Goal: Navigation & Orientation: Find specific page/section

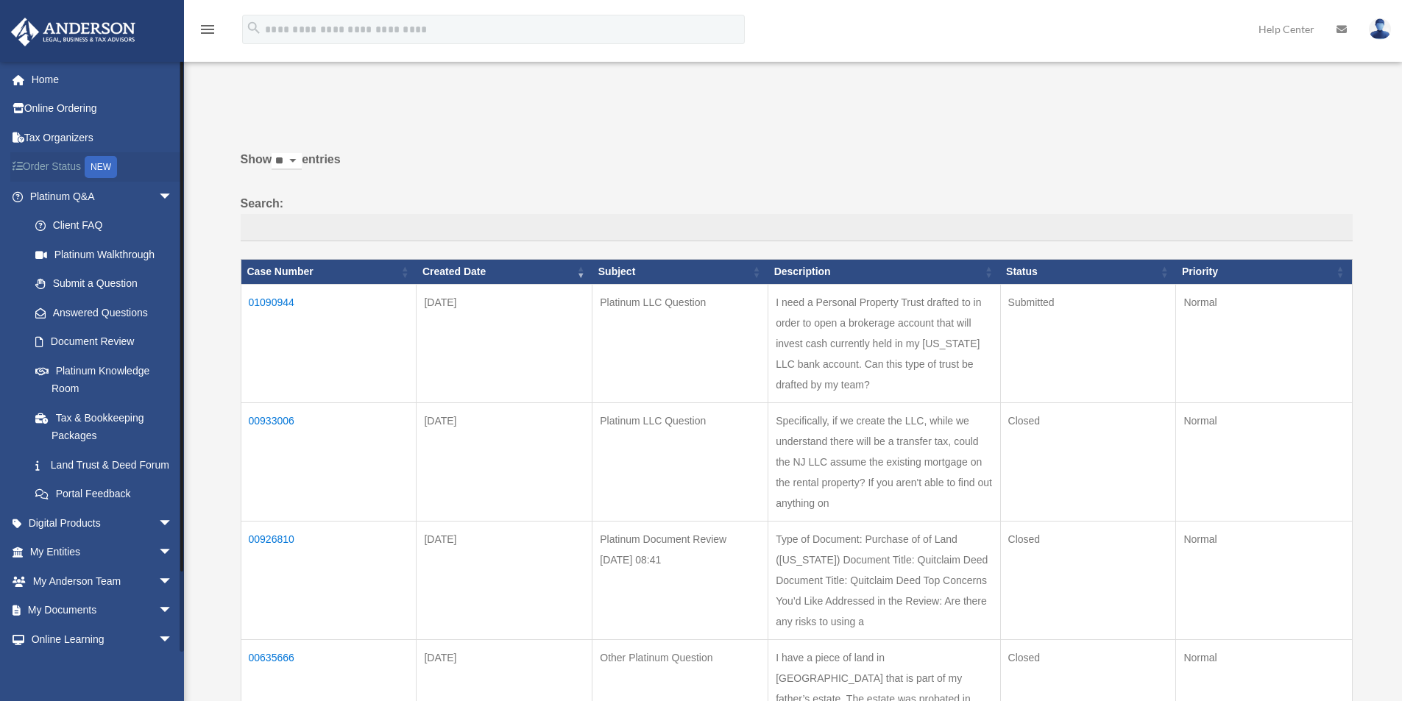
click at [62, 166] on link "Order Status NEW" at bounding box center [102, 167] width 185 height 30
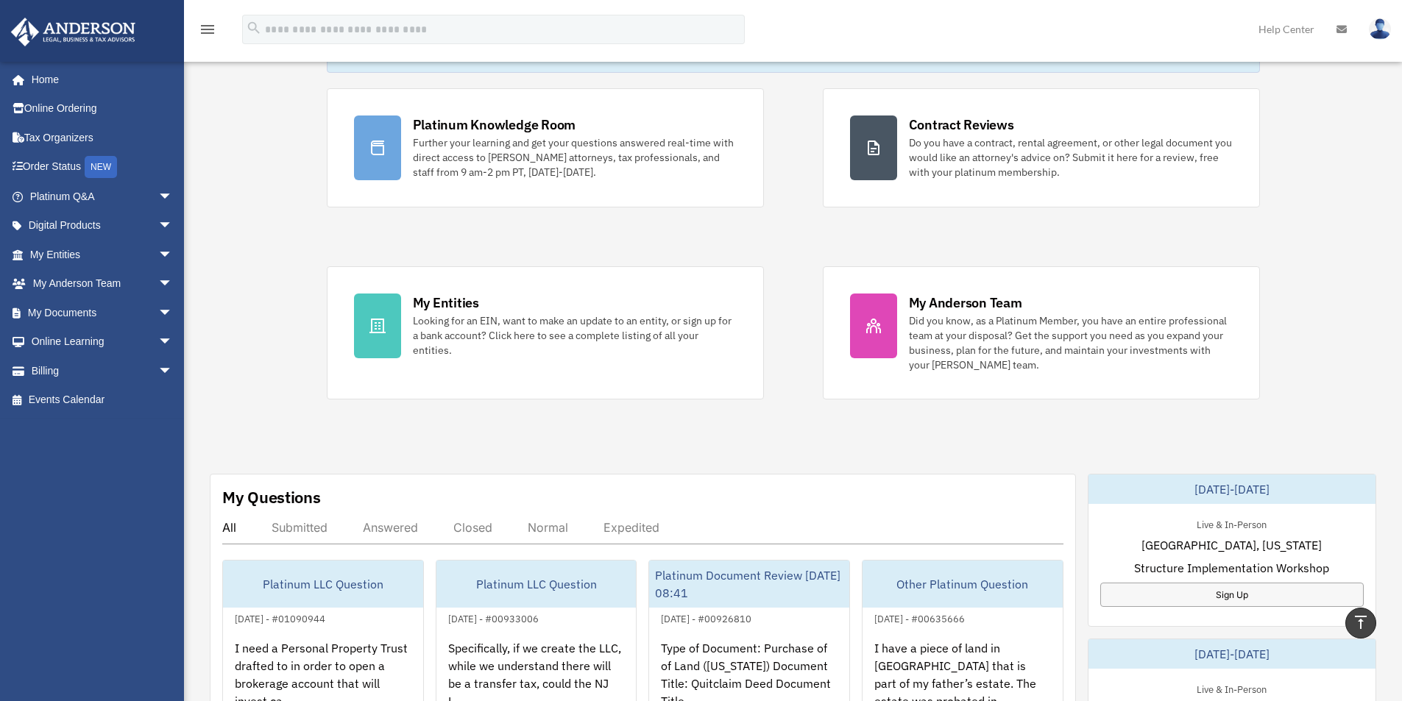
scroll to position [74, 0]
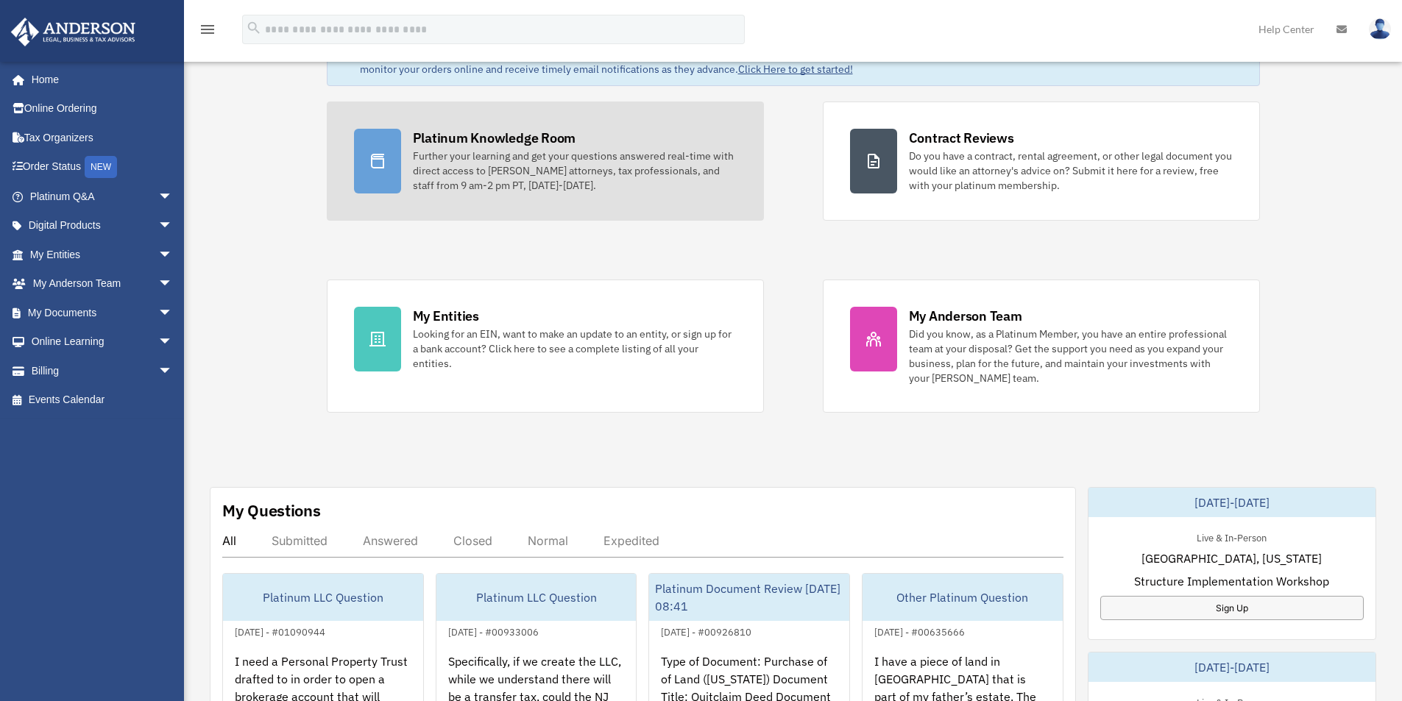
click at [481, 138] on div "Platinum Knowledge Room" at bounding box center [494, 138] width 163 height 18
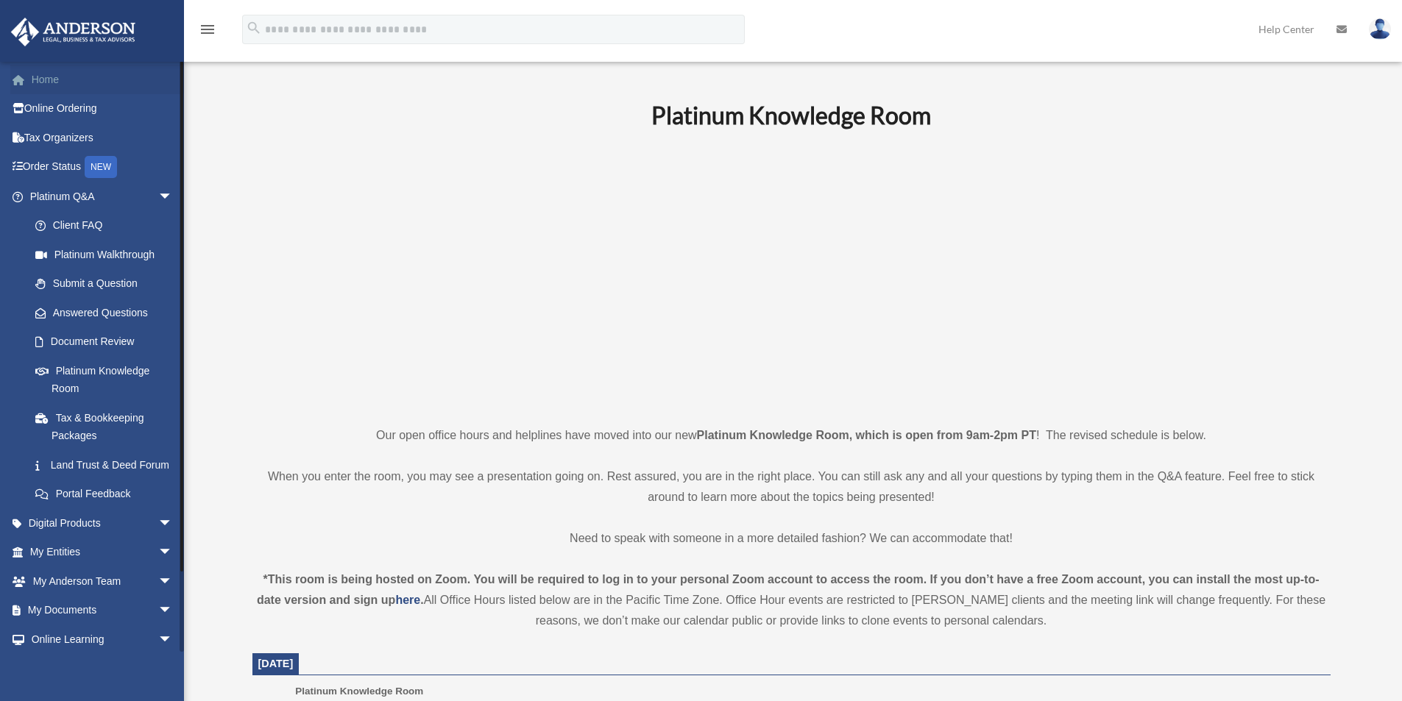
click at [45, 81] on link "Home" at bounding box center [102, 79] width 185 height 29
